Goal: Information Seeking & Learning: Learn about a topic

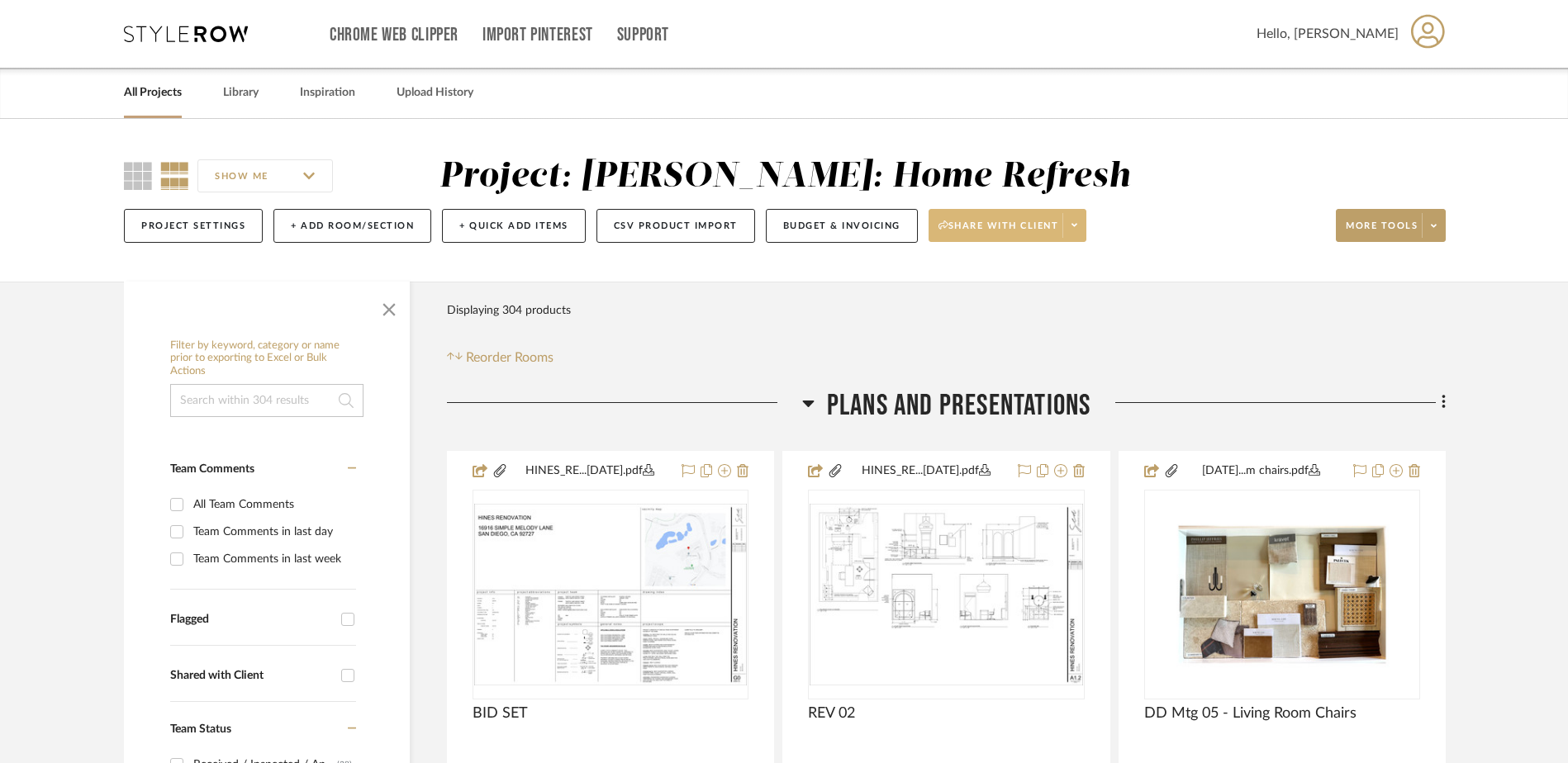
click at [1084, 228] on span at bounding box center [1074, 225] width 23 height 24
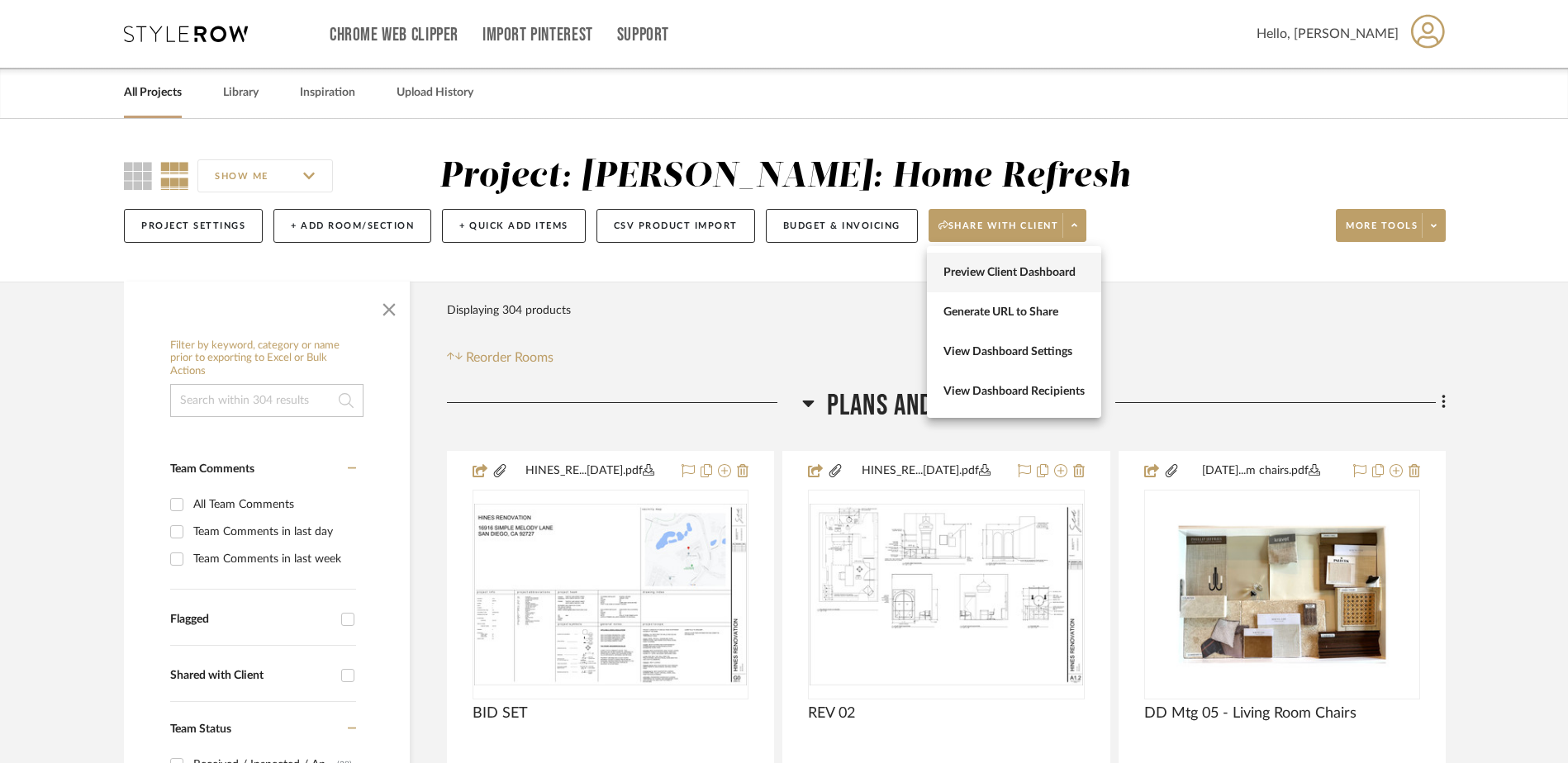
click at [1049, 268] on span "Preview Client Dashboard" at bounding box center [1014, 273] width 142 height 14
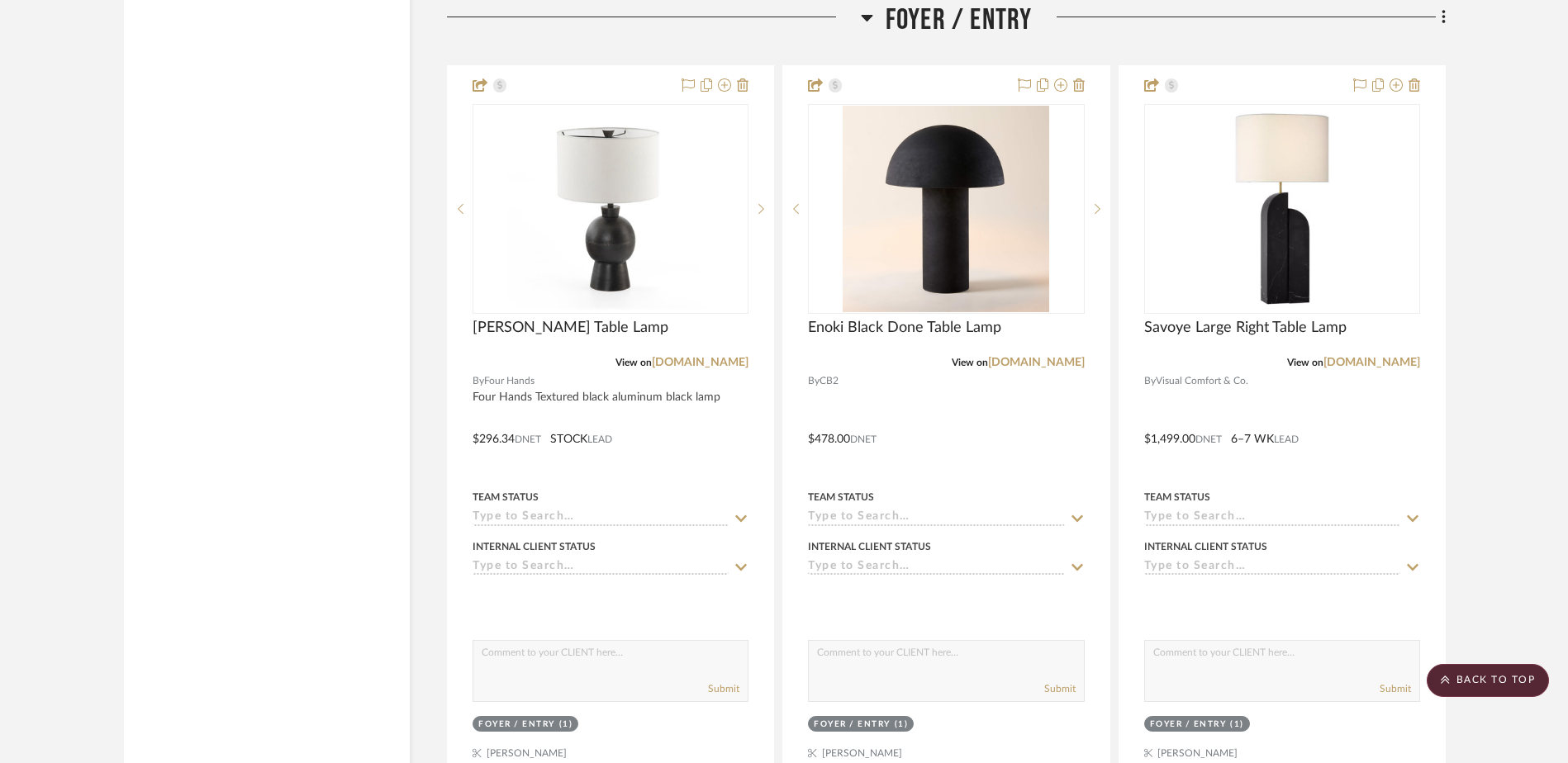
scroll to position [7411, 0]
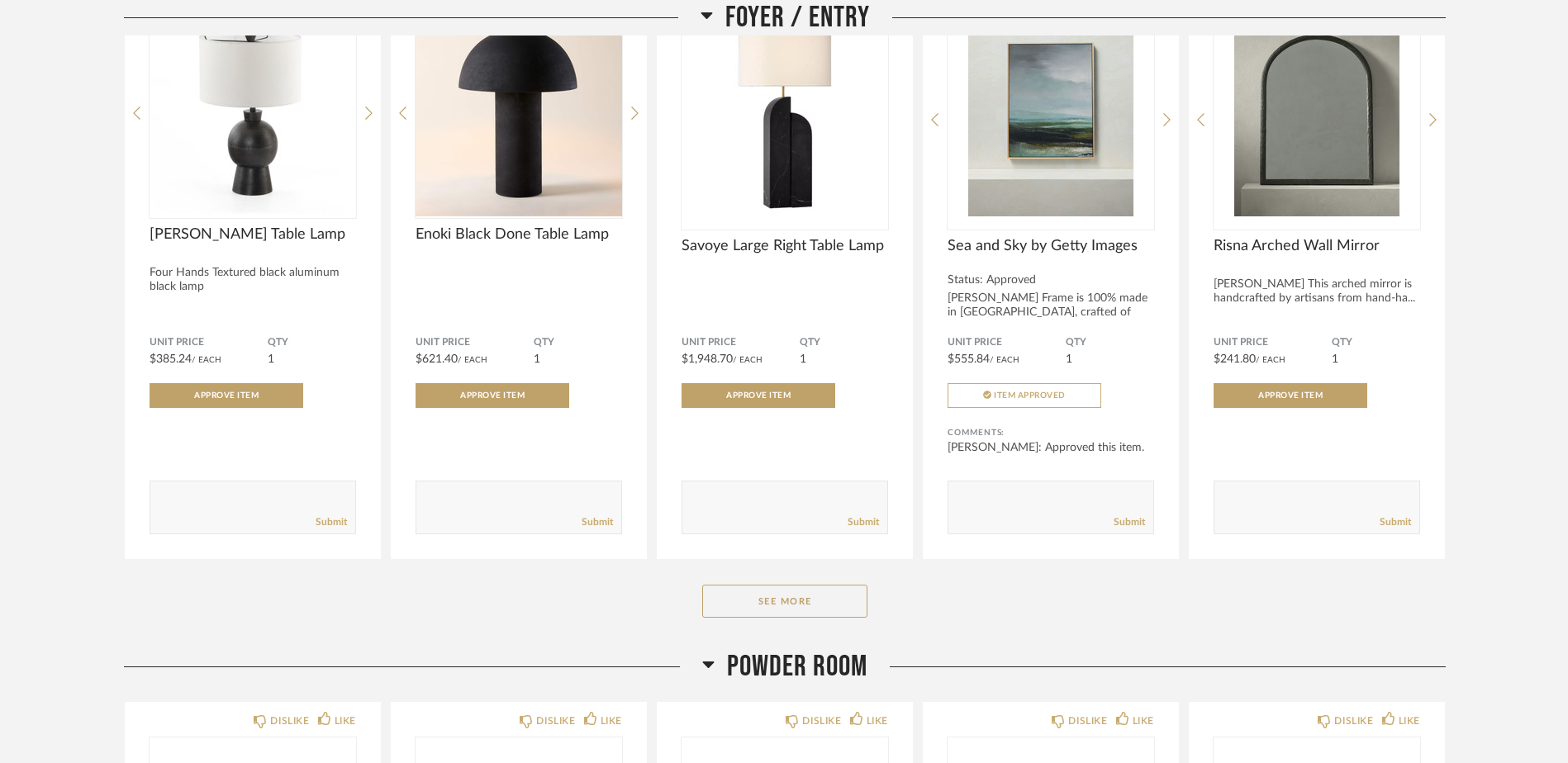
scroll to position [2889, 0]
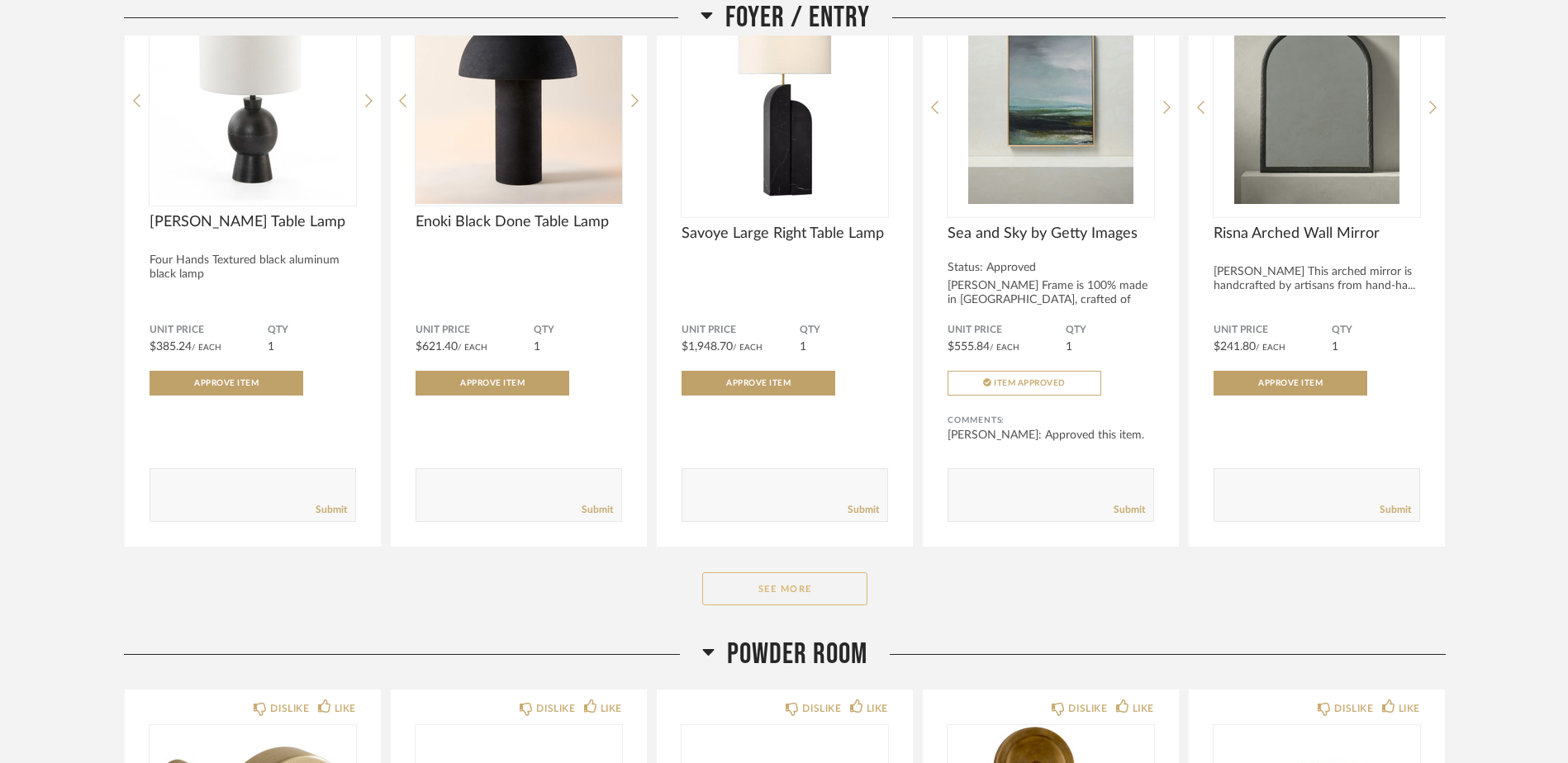
click at [828, 580] on button "See More" at bounding box center [784, 589] width 165 height 33
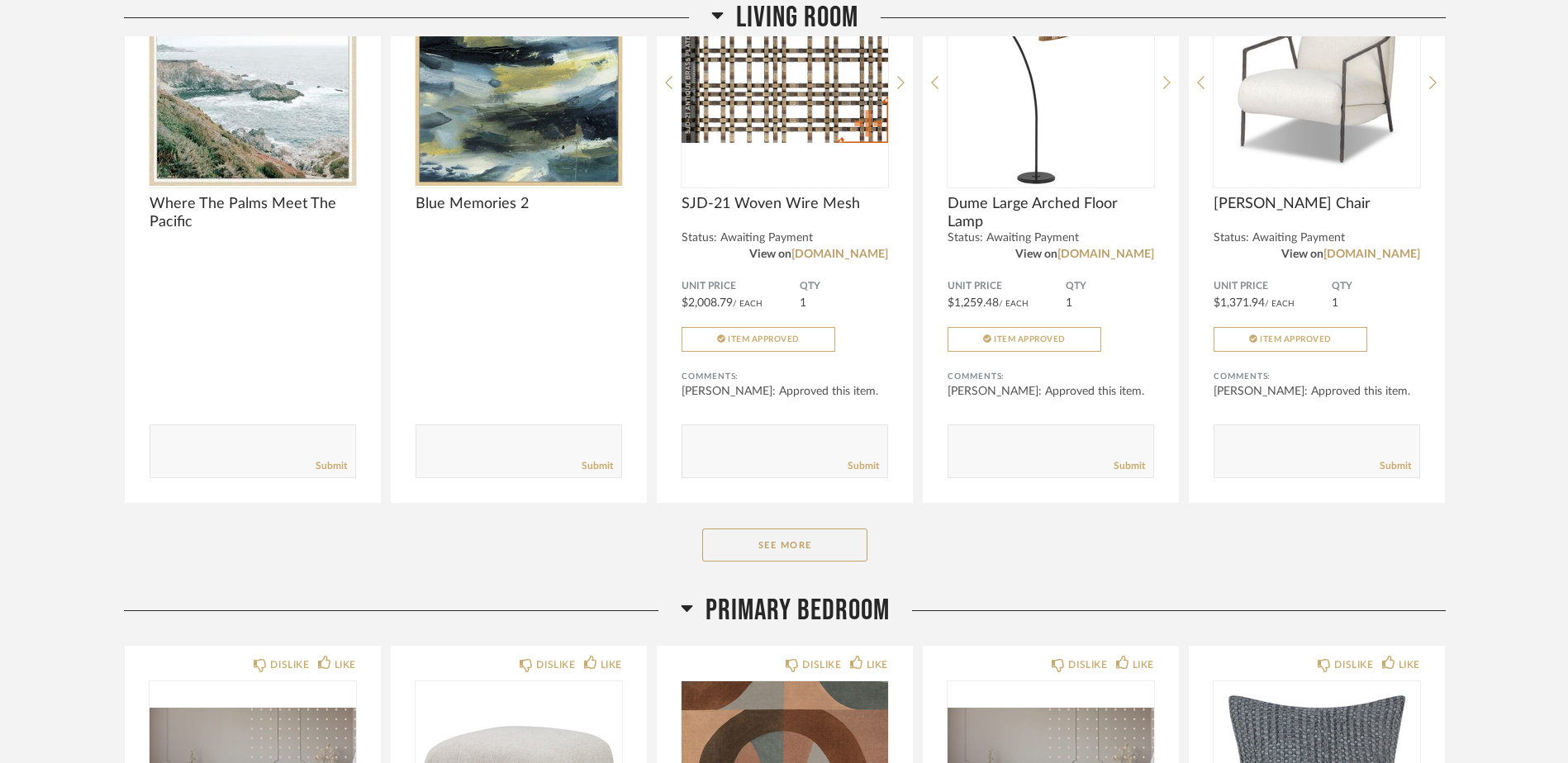
scroll to position [7099, 0]
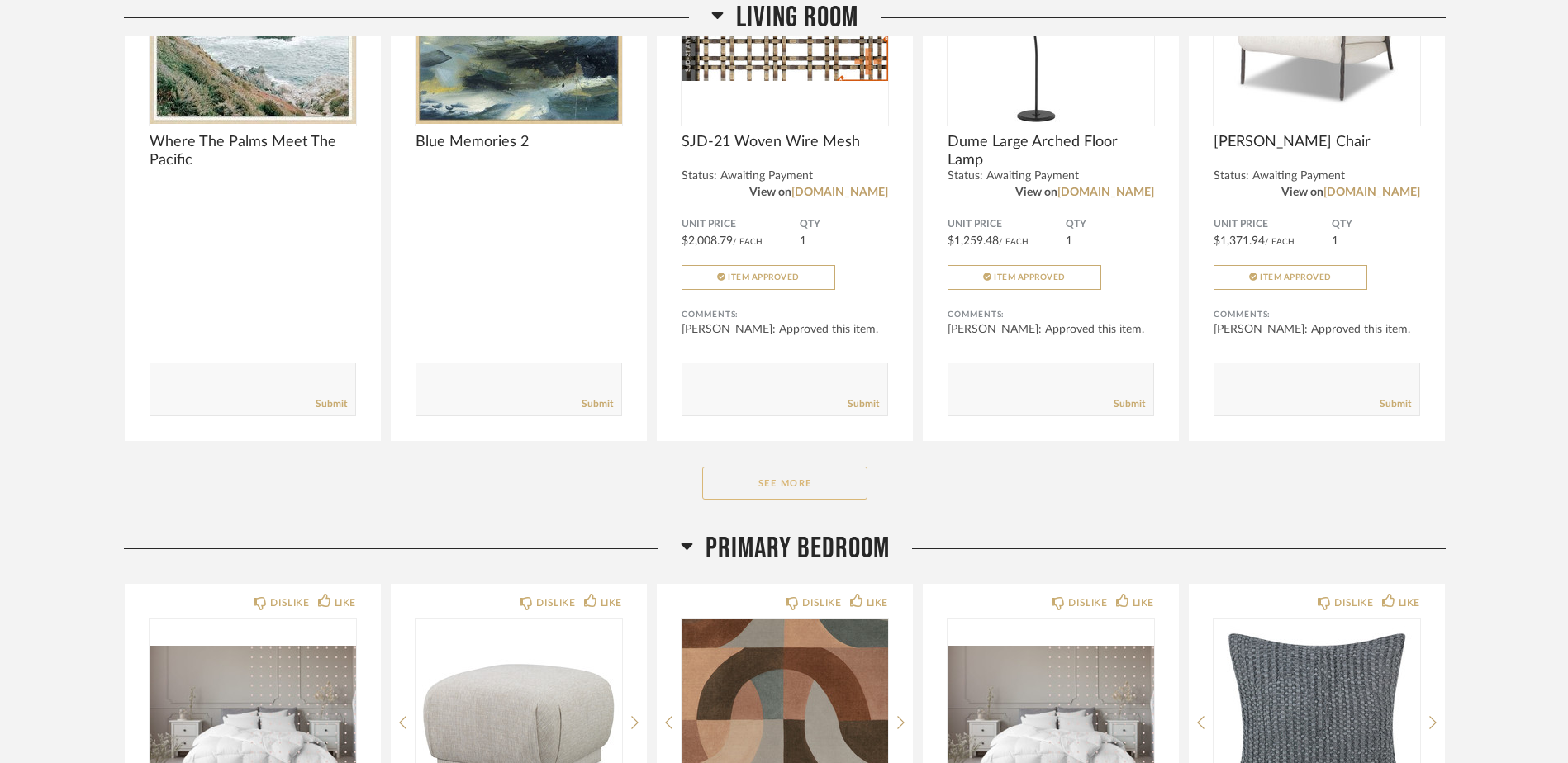
click at [744, 467] on button "See More" at bounding box center [784, 483] width 165 height 33
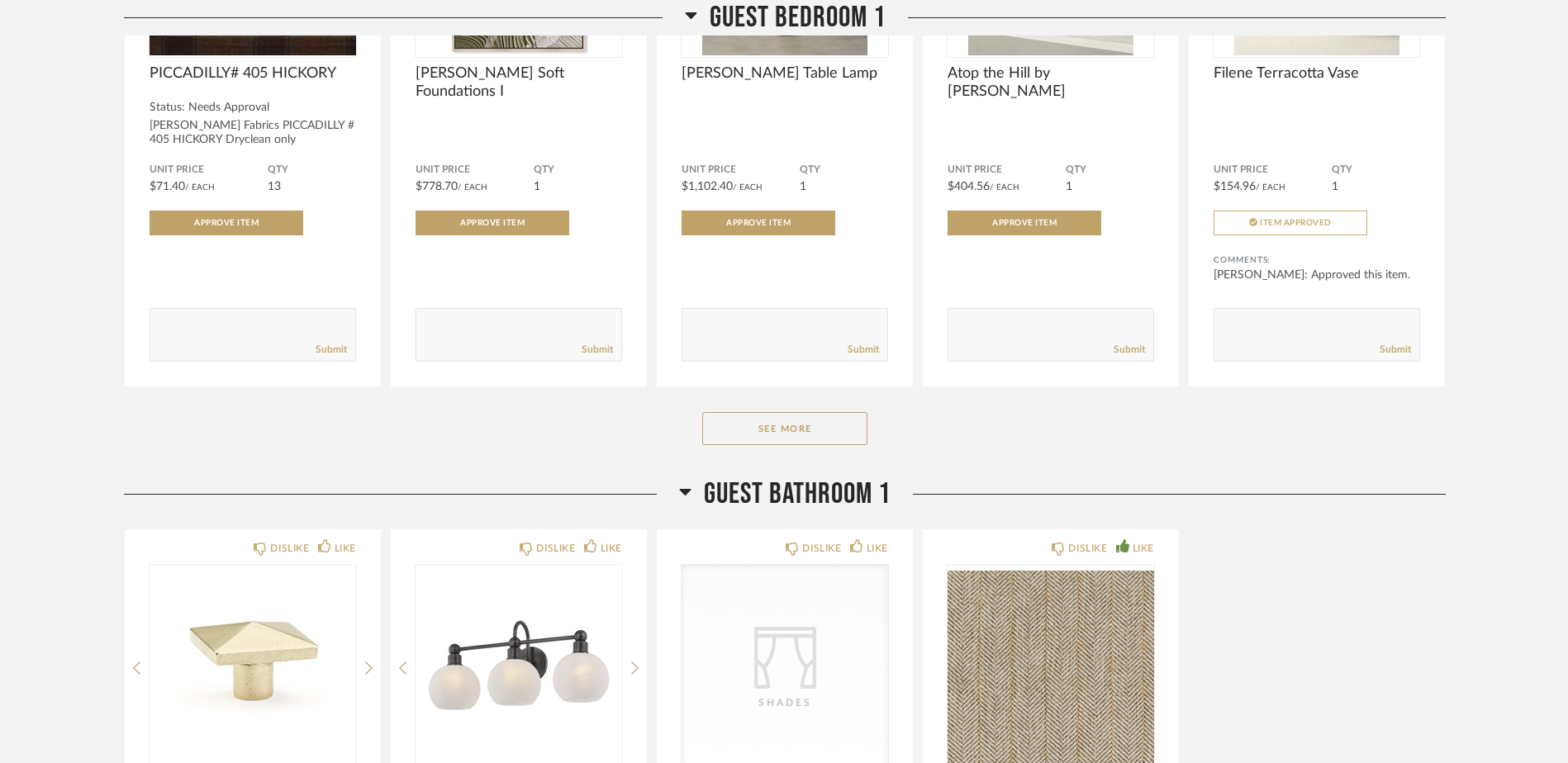
scroll to position [12300, 0]
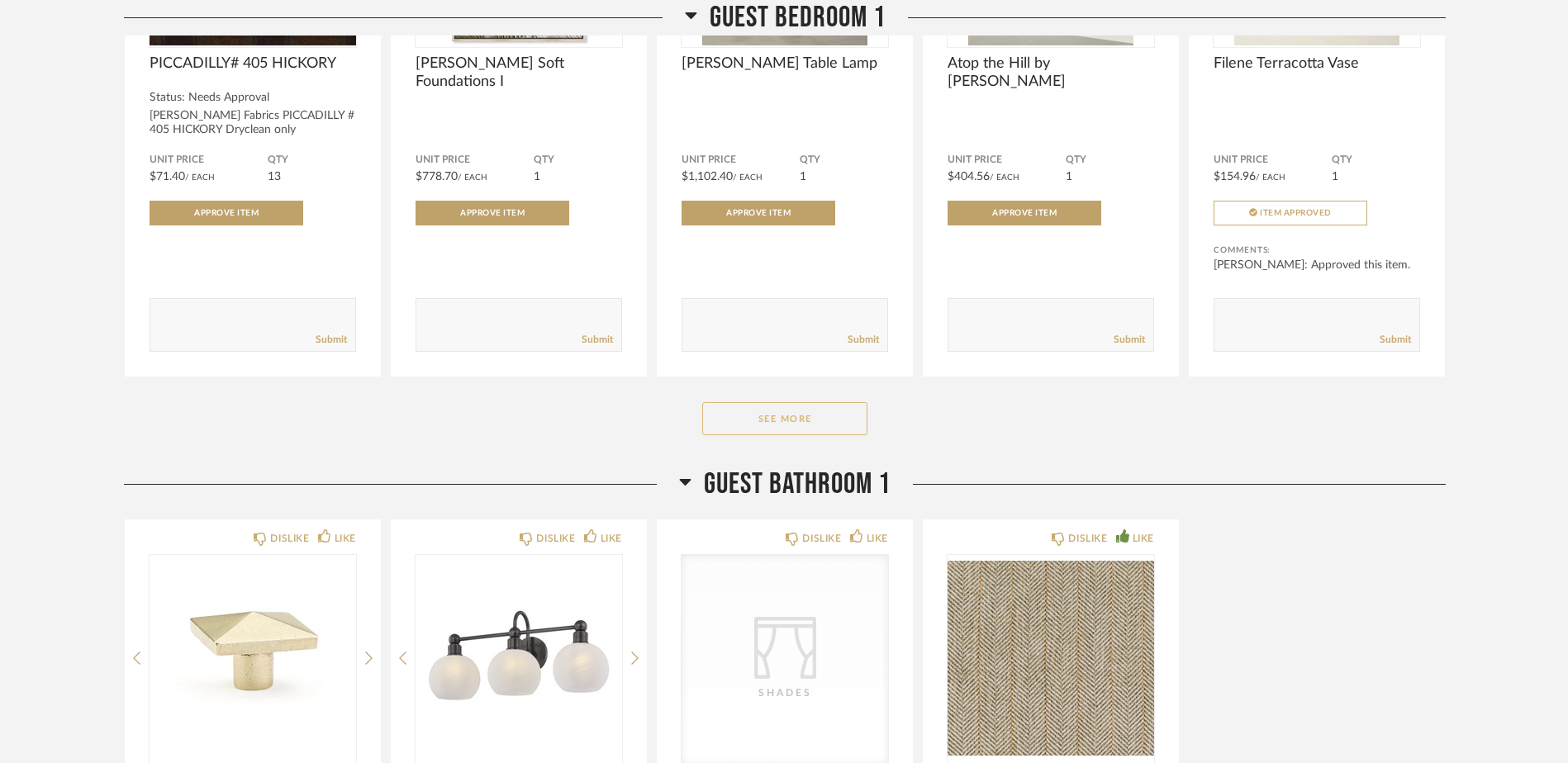
click at [814, 402] on button "See More" at bounding box center [784, 419] width 165 height 33
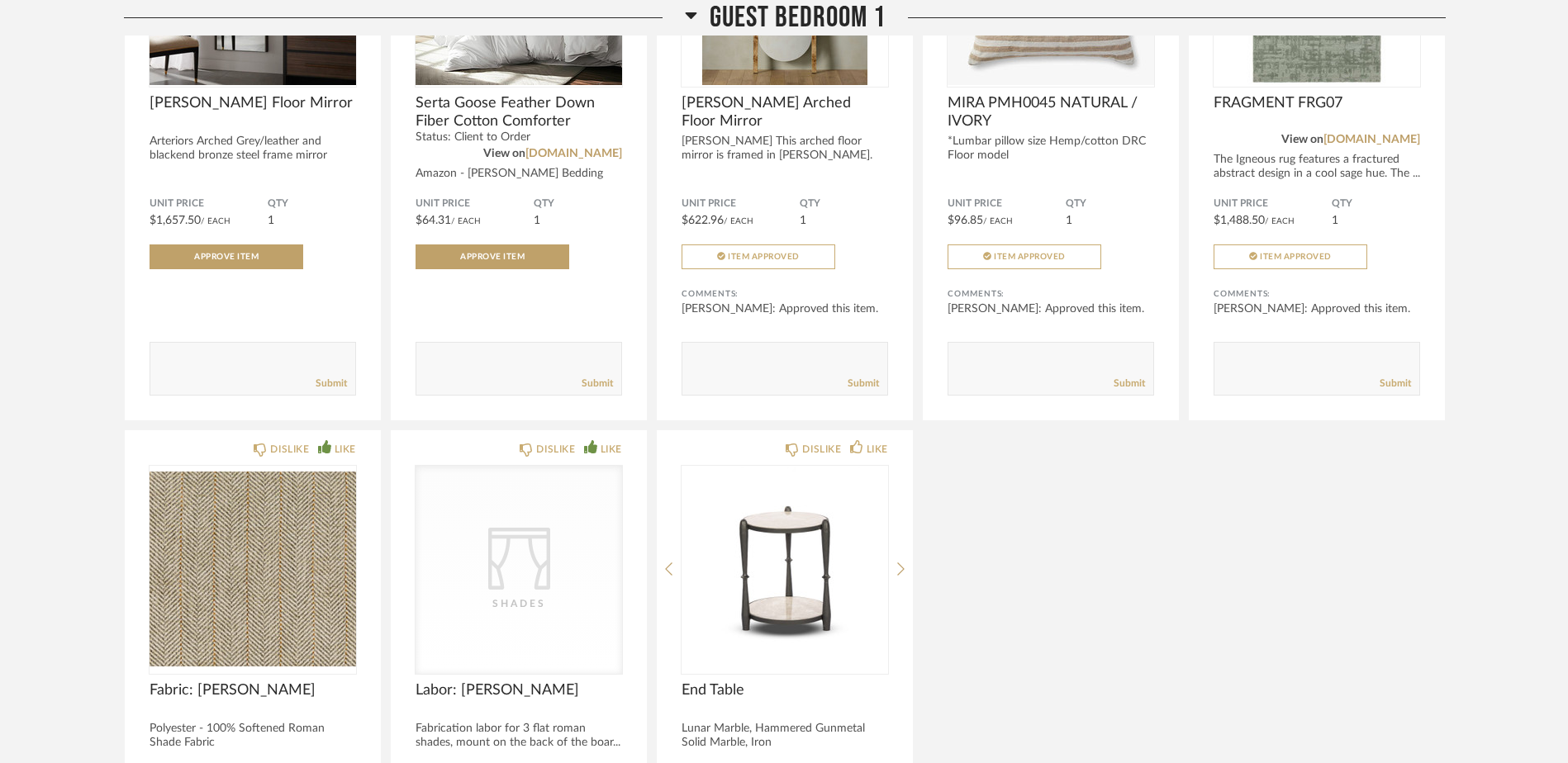
scroll to position [12630, 0]
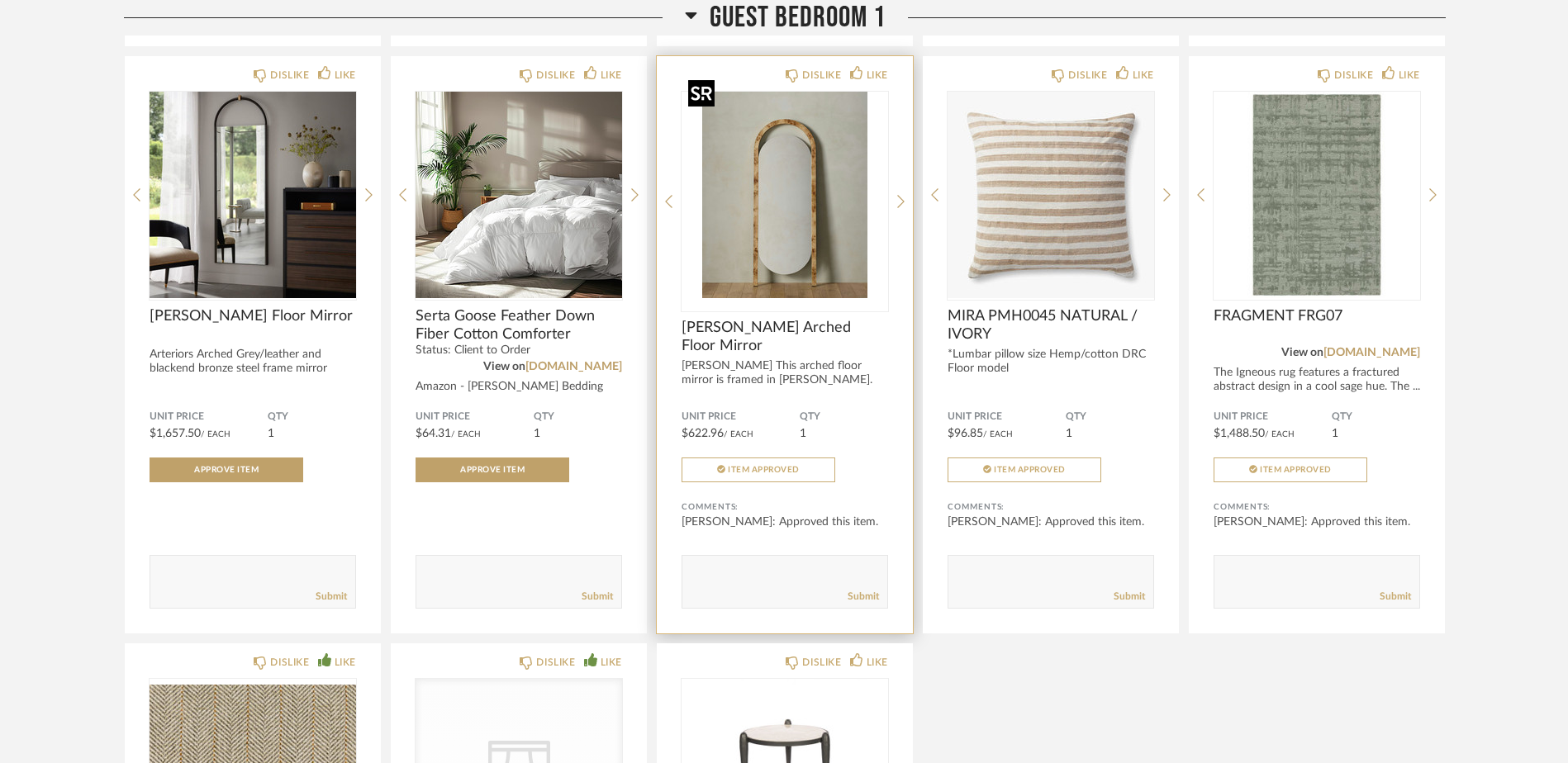
click at [0, 0] on img at bounding box center [0, 0] width 0 height 0
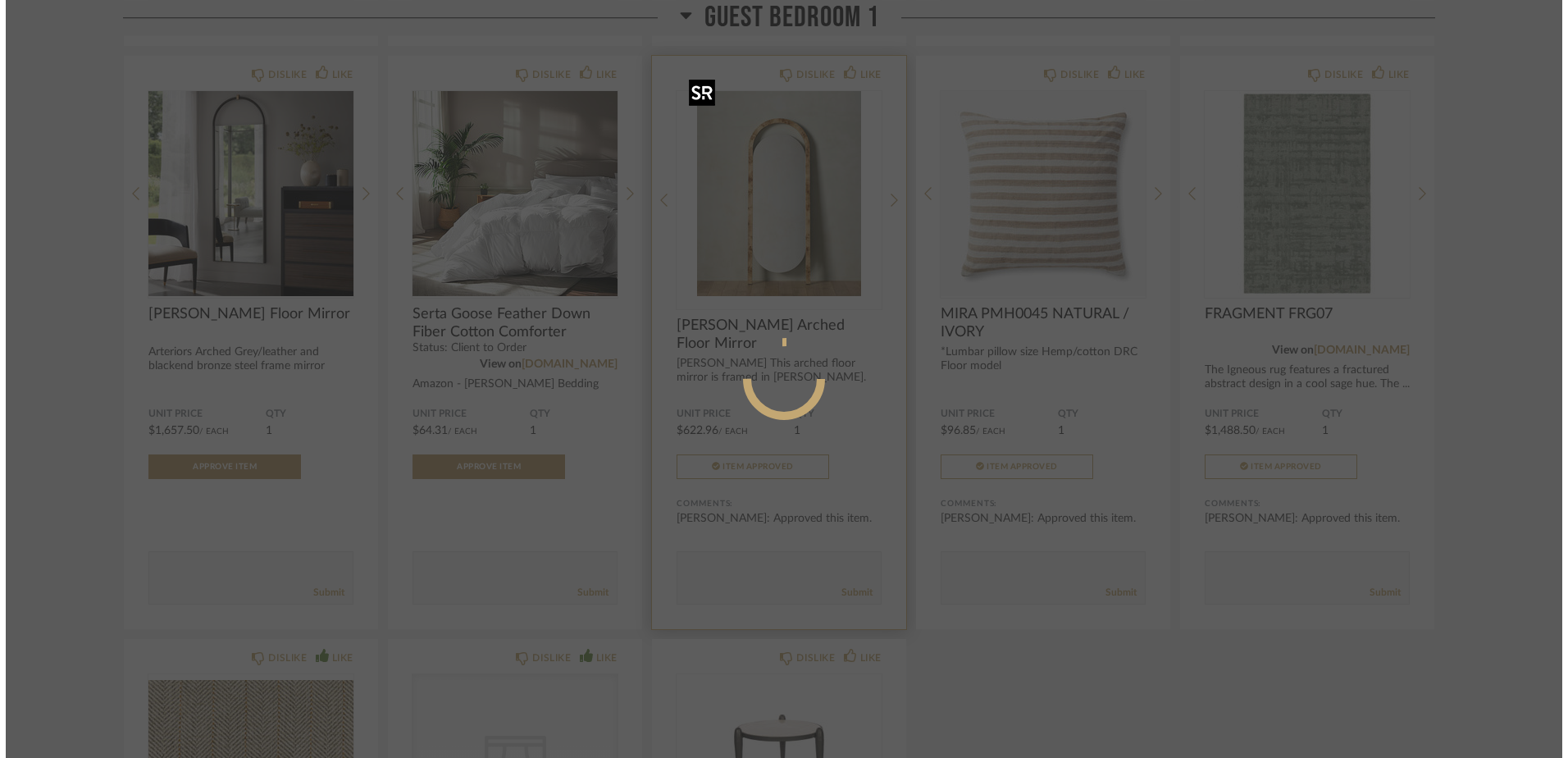
scroll to position [0, 0]
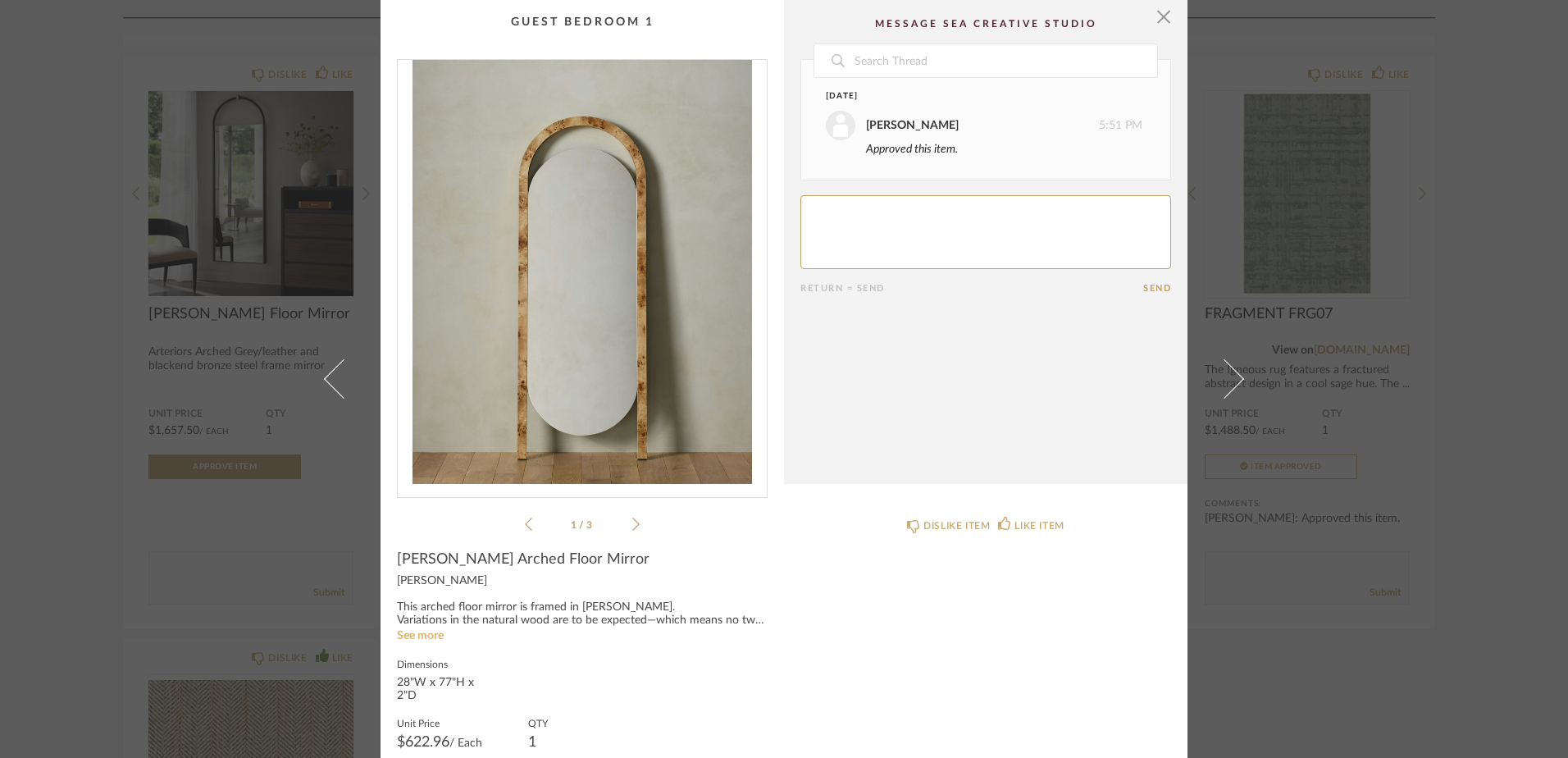
click at [406, 636] on link "See more" at bounding box center [420, 635] width 47 height 11
drag, startPoint x: 1158, startPoint y: 21, endPoint x: 1163, endPoint y: 56, distance: 35.4
click at [1158, 21] on span "button" at bounding box center [1163, 16] width 33 height 33
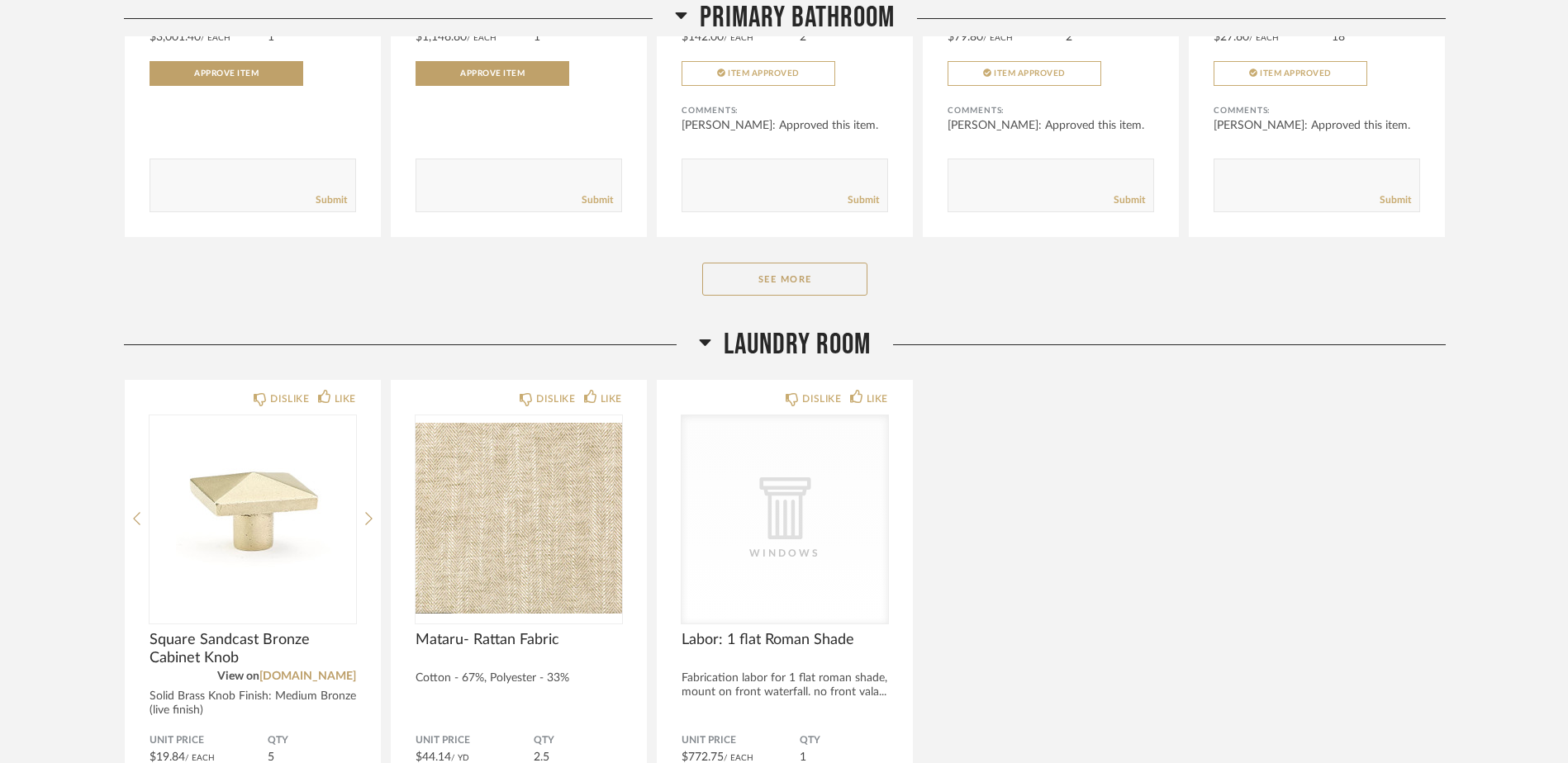
scroll to position [11061, 0]
